Goal: Transaction & Acquisition: Purchase product/service

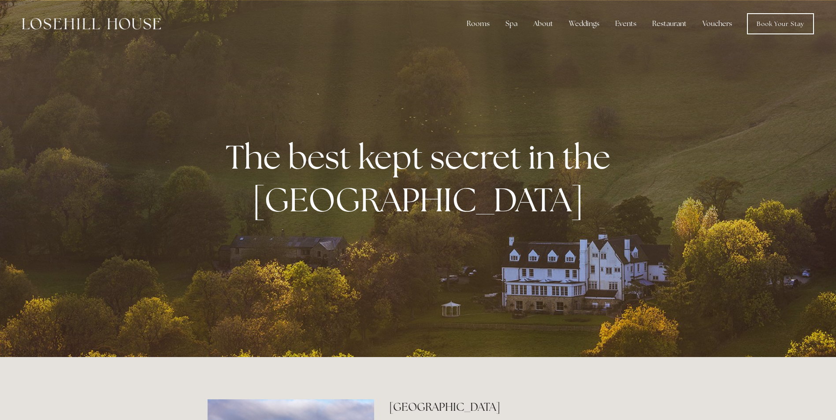
scroll to position [705, 0]
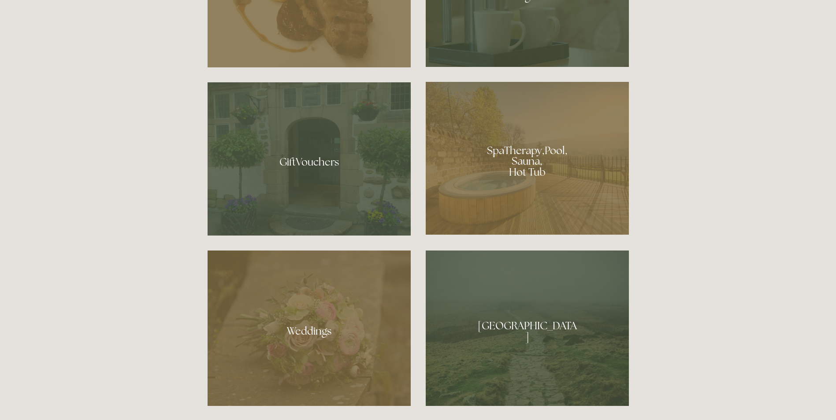
click at [499, 151] on div at bounding box center [527, 158] width 203 height 153
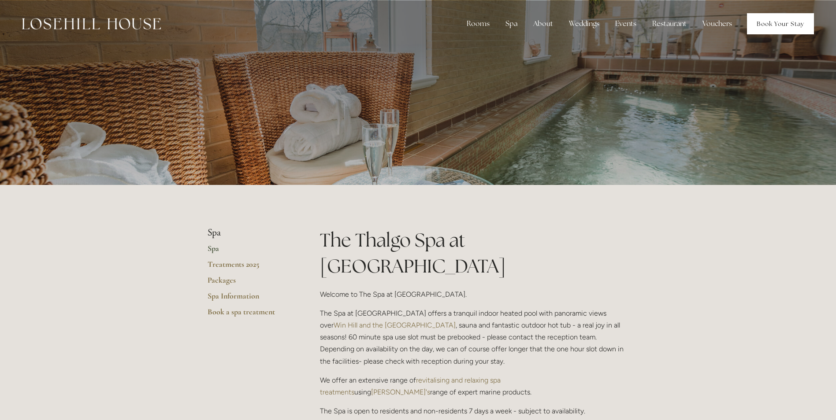
click at [778, 19] on link "Book Your Stay" at bounding box center [780, 23] width 67 height 21
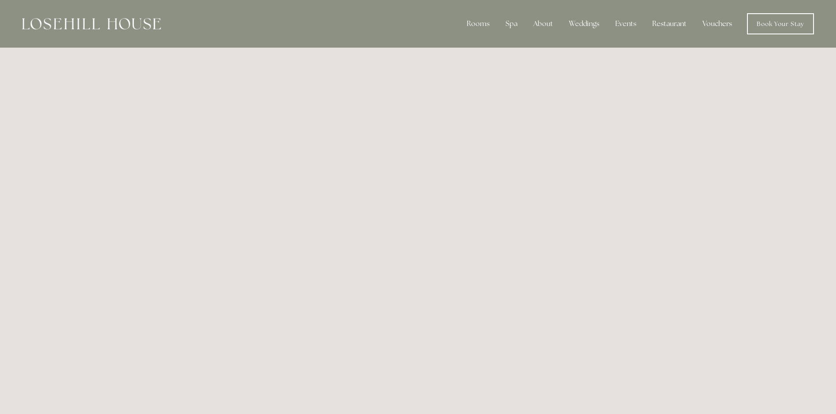
click at [705, 23] on link "Vouchers" at bounding box center [717, 24] width 44 height 18
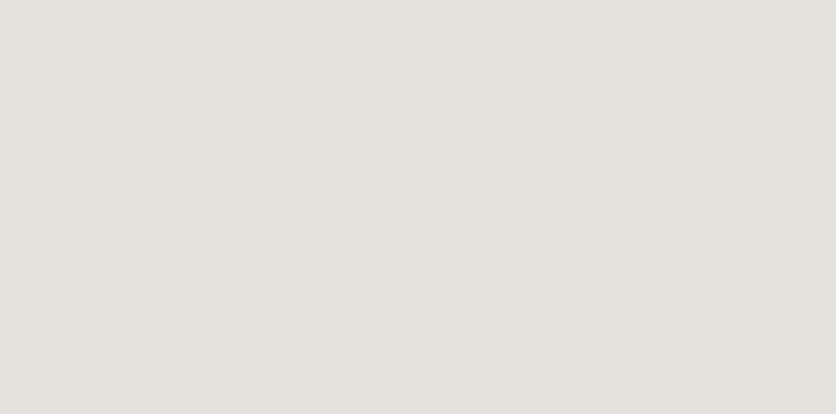
scroll to position [1111, 0]
